Goal: Find specific page/section: Find specific page/section

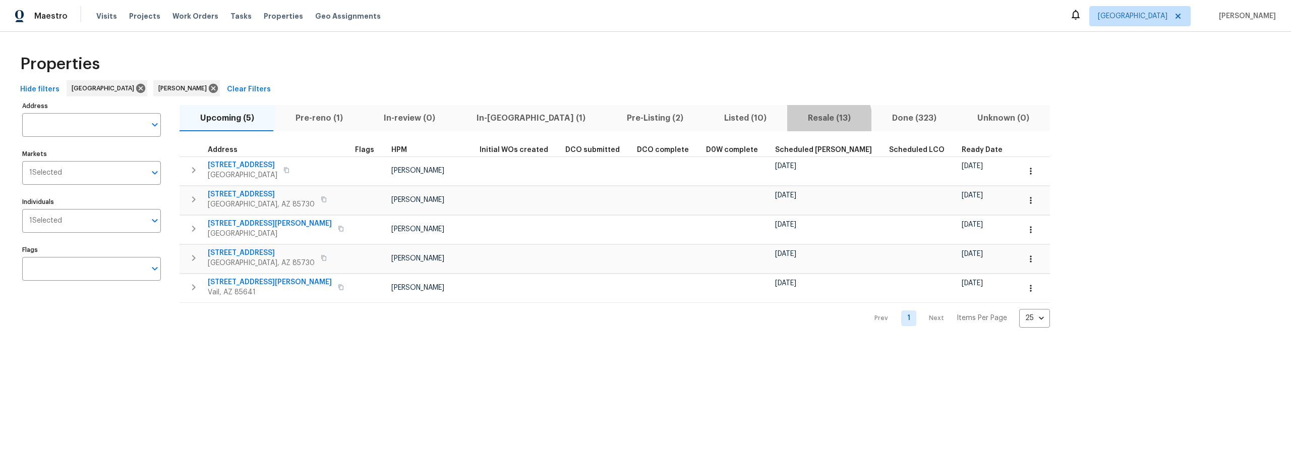
click at [793, 120] on span "Resale (13)" at bounding box center [829, 118] width 72 height 14
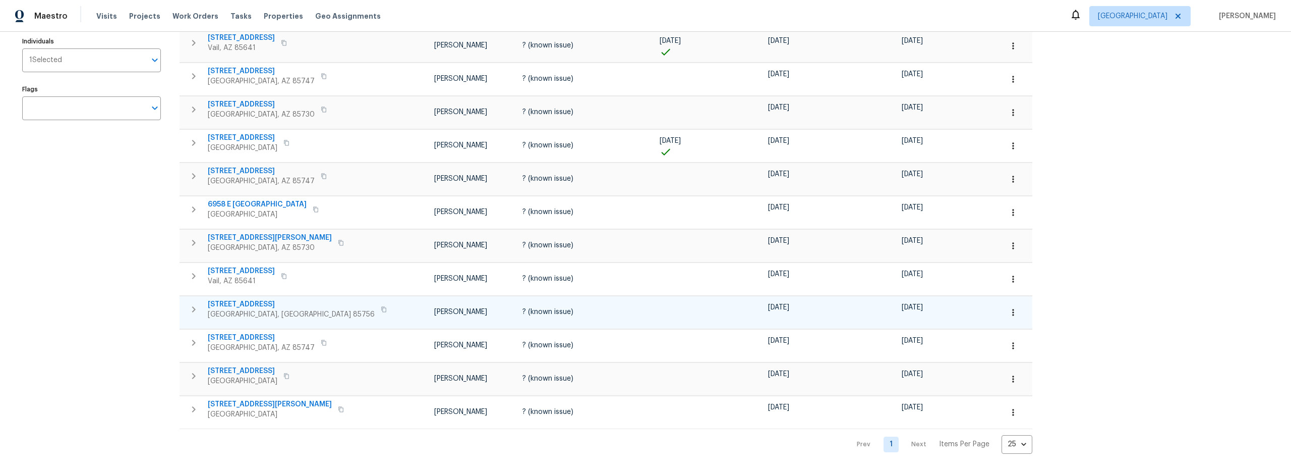
scroll to position [168, 0]
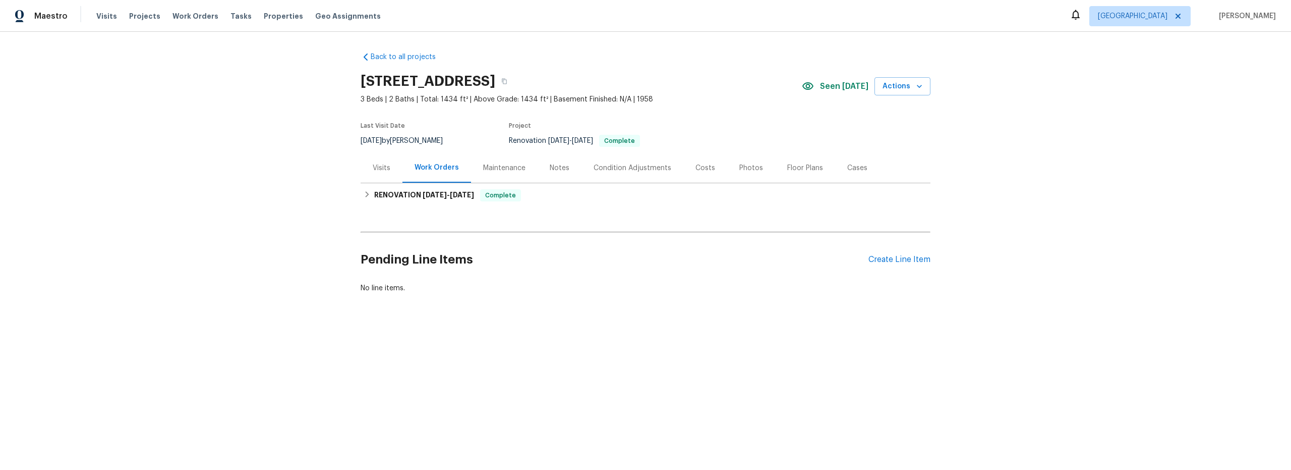
click at [699, 166] on div "Costs" at bounding box center [706, 168] width 20 height 10
